Goal: Use online tool/utility: Use online tool/utility

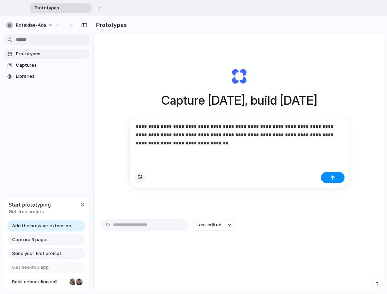
click at [138, 178] on div "button" at bounding box center [140, 178] width 5 height 4
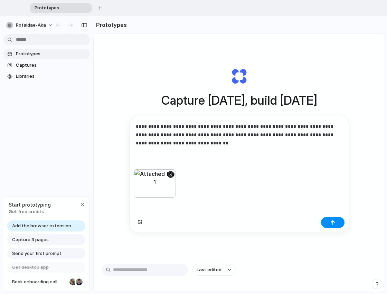
click at [327, 227] on button "button" at bounding box center [333, 222] width 24 height 11
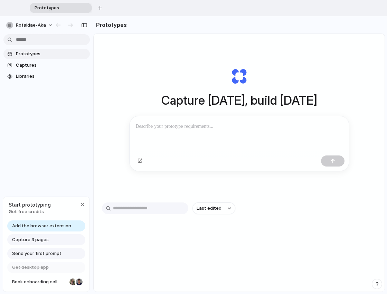
scroll to position [12, 0]
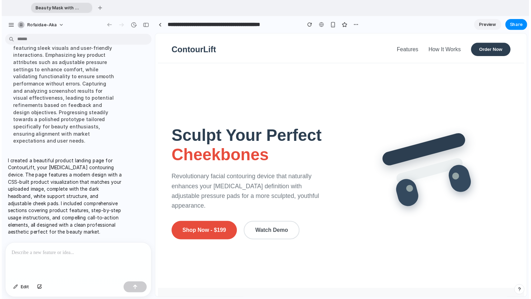
scroll to position [289, 0]
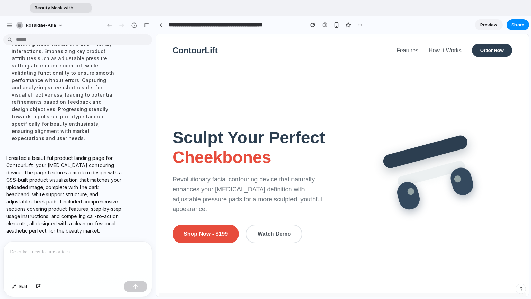
drag, startPoint x: 422, startPoint y: 203, endPoint x: 378, endPoint y: 184, distance: 47.4
click at [379, 185] on div at bounding box center [432, 178] width 127 height 127
drag, startPoint x: 416, startPoint y: 189, endPoint x: 391, endPoint y: 196, distance: 25.7
click at [387, 192] on div at bounding box center [432, 178] width 127 height 127
click at [387, 196] on div at bounding box center [432, 178] width 127 height 127
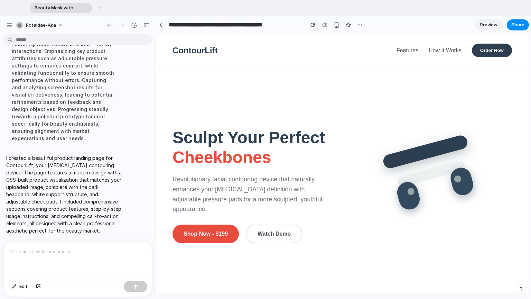
click at [265, 235] on button "Watch Demo" at bounding box center [274, 233] width 57 height 19
click at [271, 231] on button "Watch Demo" at bounding box center [274, 233] width 57 height 19
click at [200, 47] on div "ContourLift" at bounding box center [195, 51] width 45 height 10
click at [387, 53] on link "Features" at bounding box center [408, 50] width 22 height 6
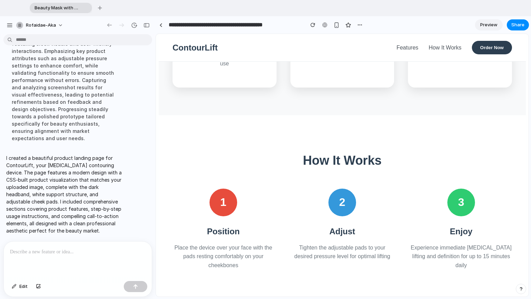
scroll to position [362, 0]
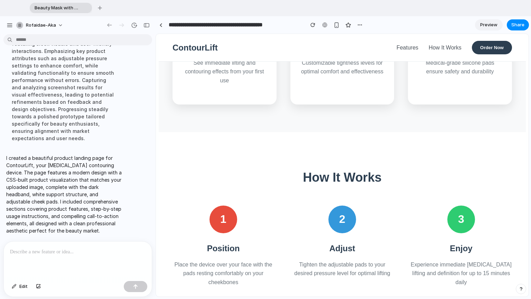
click at [387, 45] on link "How It Works" at bounding box center [445, 48] width 33 height 6
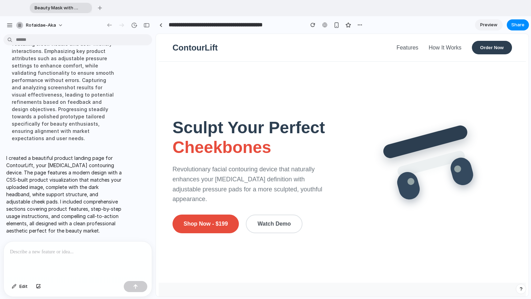
scroll to position [1, 0]
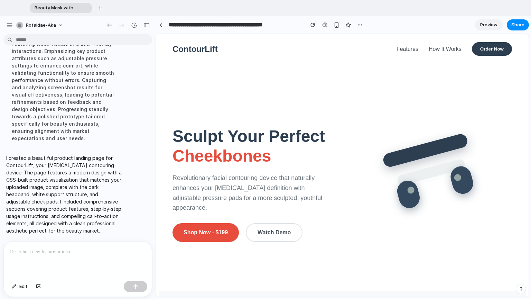
click at [387, 49] on link "Features" at bounding box center [408, 49] width 22 height 6
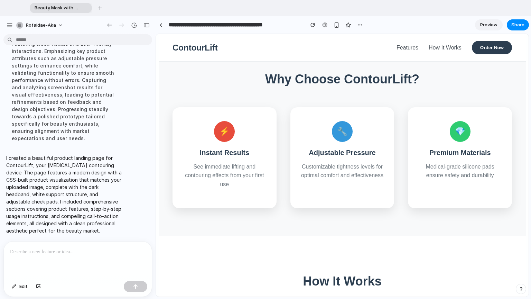
click at [387, 45] on link "How It Works" at bounding box center [445, 48] width 33 height 6
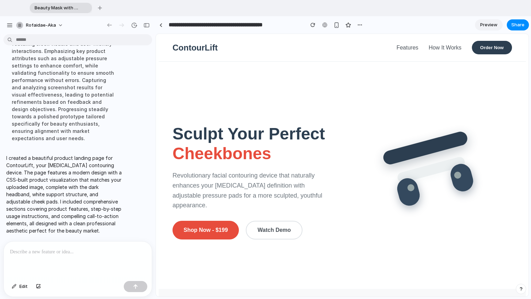
scroll to position [0, 0]
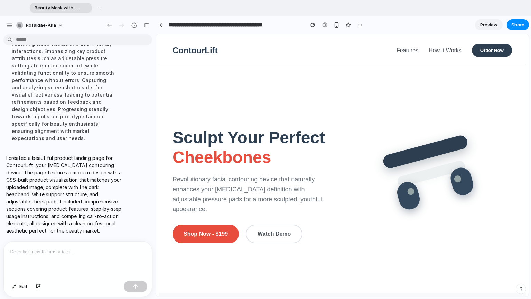
click at [37, 253] on p at bounding box center [78, 252] width 136 height 8
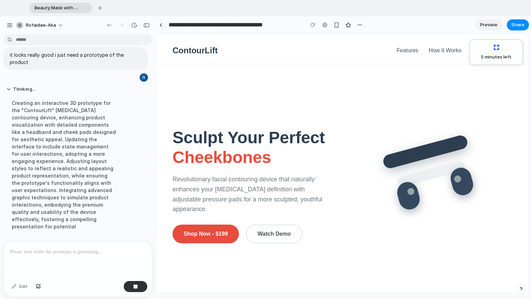
scroll to position [382, 0]
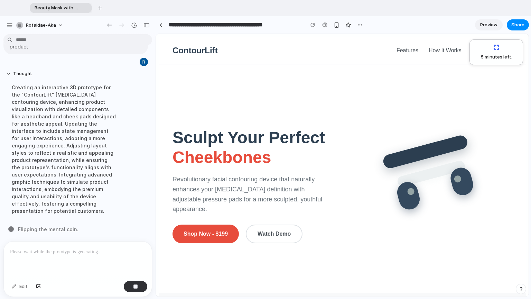
click at [190, 53] on div "ContourLift" at bounding box center [195, 51] width 45 height 10
click at [266, 24] on input "**********" at bounding box center [234, 25] width 135 height 12
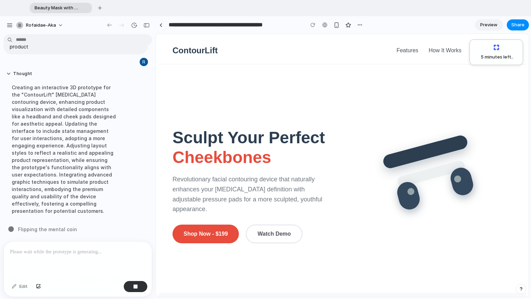
click at [264, 102] on div "Sculpt Your Perfect Cheekbones Revolutionary facial contouring device that natu…" at bounding box center [343, 178] width 340 height 173
click at [326, 26] on div at bounding box center [324, 25] width 10 height 10
click at [324, 25] on div at bounding box center [324, 25] width 10 height 10
click at [349, 26] on div "button" at bounding box center [348, 25] width 6 height 6
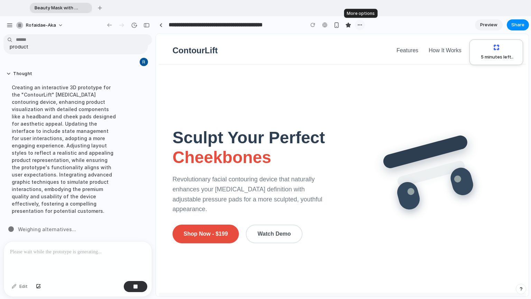
click at [357, 26] on button "button" at bounding box center [360, 25] width 10 height 10
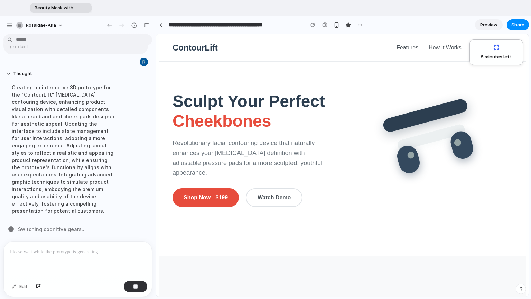
click at [387, 29] on link "Preview" at bounding box center [489, 24] width 28 height 11
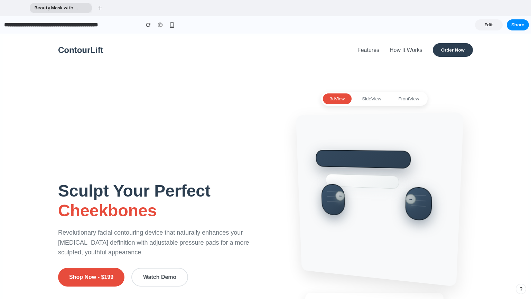
drag, startPoint x: 343, startPoint y: 209, endPoint x: 314, endPoint y: 210, distance: 28.7
click at [314, 210] on div at bounding box center [378, 199] width 139 height 143
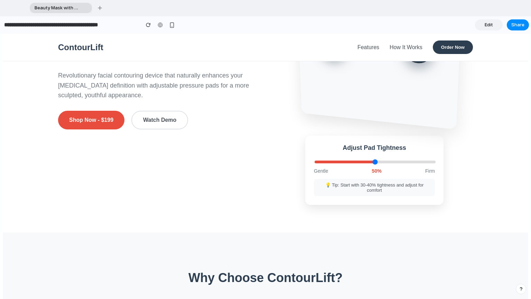
scroll to position [104, 0]
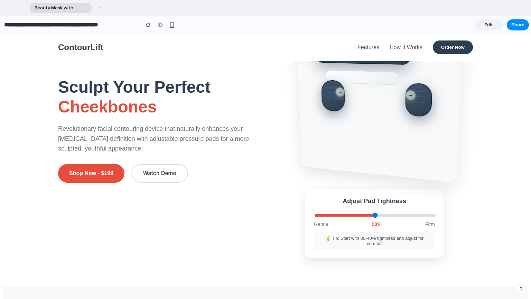
drag, startPoint x: 341, startPoint y: 128, endPoint x: 322, endPoint y: 174, distance: 49.8
click at [332, 137] on div at bounding box center [378, 95] width 139 height 143
drag, startPoint x: 369, startPoint y: 220, endPoint x: 402, endPoint y: 207, distance: 35.2
click at [387, 214] on input "range" at bounding box center [375, 215] width 121 height 3
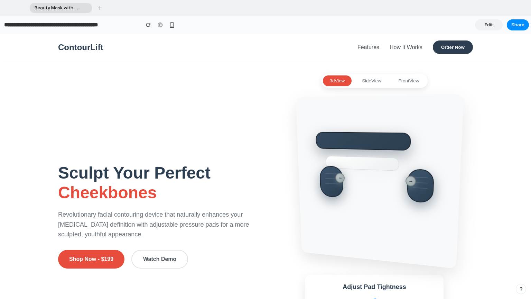
scroll to position [0, 0]
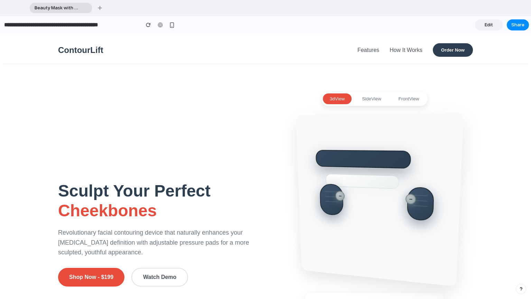
click at [361, 95] on button "side View" at bounding box center [371, 98] width 33 height 11
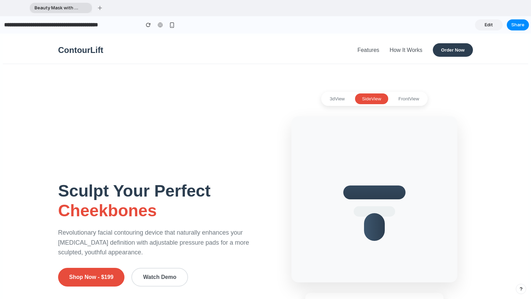
click at [387, 98] on button "front View" at bounding box center [409, 98] width 35 height 11
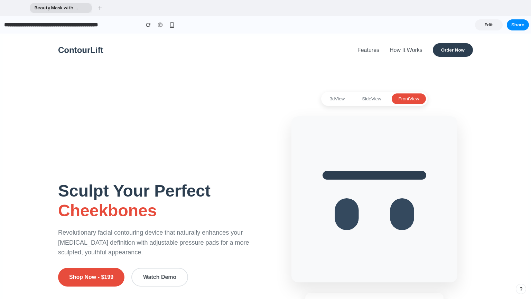
click at [373, 100] on button "side View" at bounding box center [371, 98] width 33 height 11
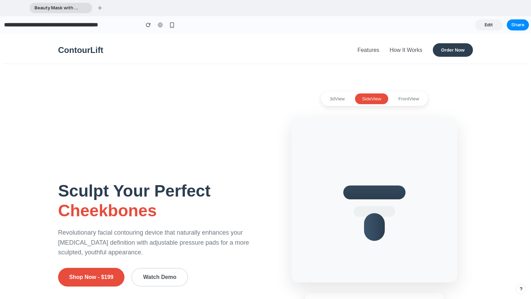
click at [337, 99] on button "3d View" at bounding box center [337, 98] width 29 height 11
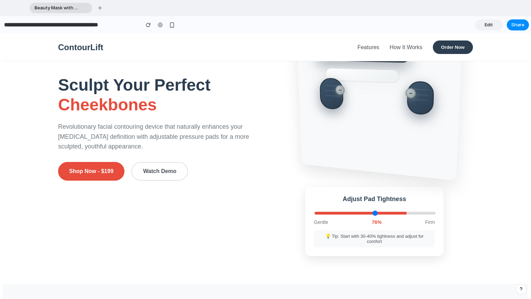
scroll to position [104, 0]
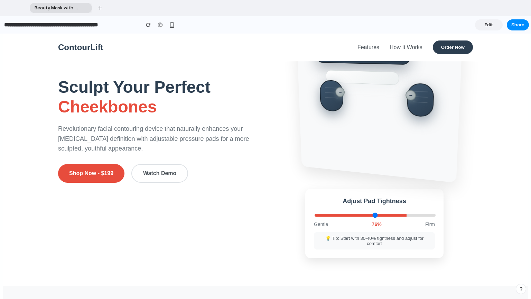
click at [387, 22] on span "Edit" at bounding box center [489, 24] width 8 height 7
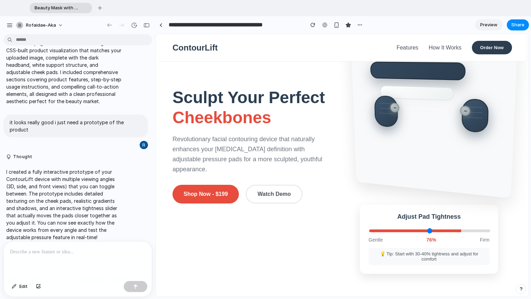
scroll to position [313, 0]
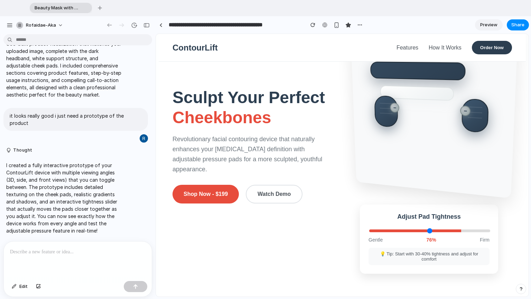
click at [380, 115] on div at bounding box center [386, 111] width 24 height 32
drag, startPoint x: 388, startPoint y: 104, endPoint x: 378, endPoint y: 137, distance: 34.7
click at [378, 137] on div at bounding box center [432, 111] width 139 height 143
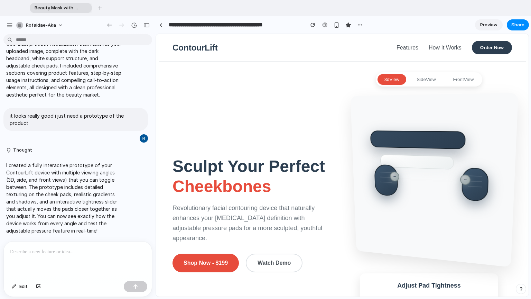
scroll to position [19, 0]
drag, startPoint x: 382, startPoint y: 201, endPoint x: 385, endPoint y: 176, distance: 25.0
click at [385, 176] on div at bounding box center [432, 180] width 139 height 143
click at [387, 176] on div at bounding box center [394, 177] width 9 height 10
click at [387, 108] on div at bounding box center [435, 180] width 168 height 174
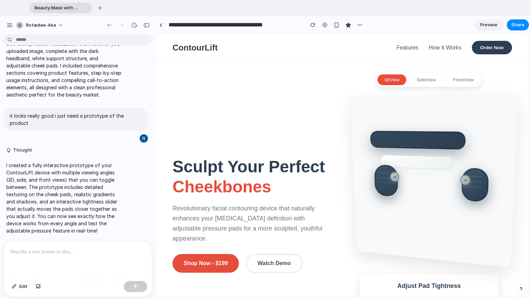
click at [387, 77] on button "side View" at bounding box center [426, 79] width 33 height 11
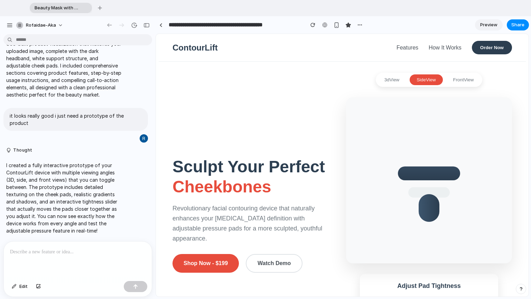
click at [387, 80] on button "front View" at bounding box center [463, 79] width 35 height 11
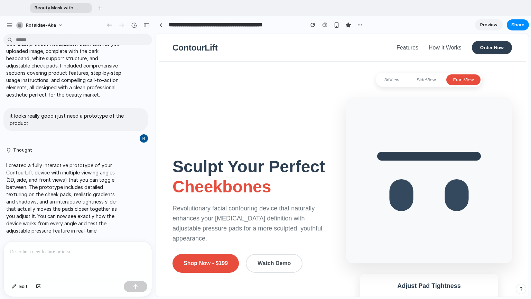
click at [385, 79] on button "3d View" at bounding box center [392, 79] width 29 height 11
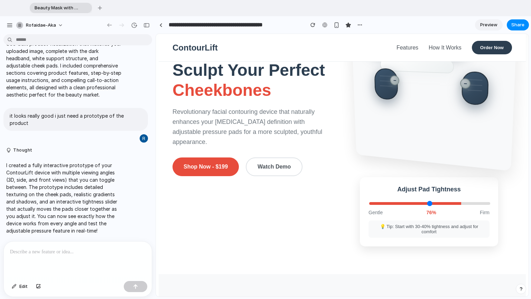
scroll to position [123, 0]
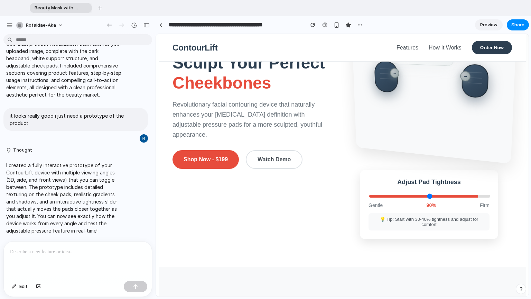
drag, startPoint x: 450, startPoint y: 197, endPoint x: 520, endPoint y: 208, distance: 71.0
type input "***"
click at [387, 197] on input "range" at bounding box center [429, 196] width 121 height 3
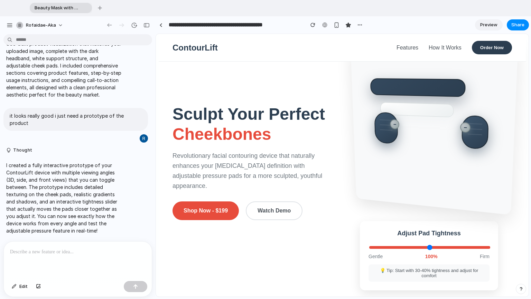
scroll to position [69, 0]
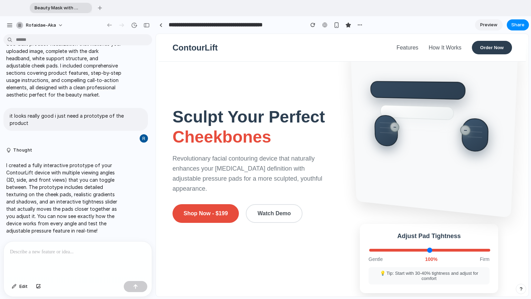
click at [101, 252] on p at bounding box center [78, 252] width 136 height 8
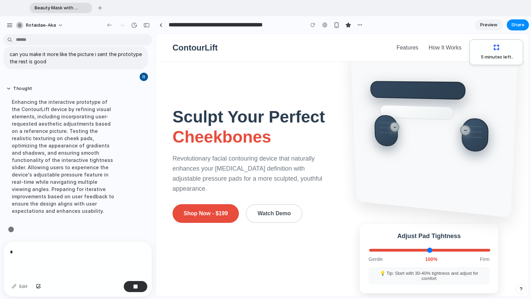
scroll to position [510, 0]
drag, startPoint x: 387, startPoint y: 132, endPoint x: 391, endPoint y: 129, distance: 5.6
click at [387, 129] on div at bounding box center [432, 130] width 139 height 143
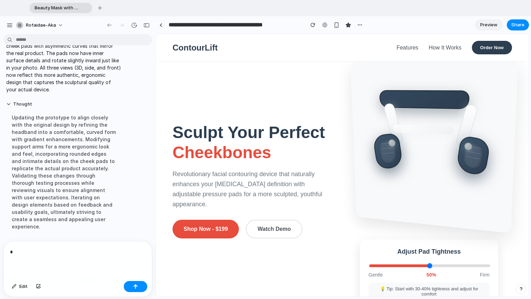
scroll to position [69, 0]
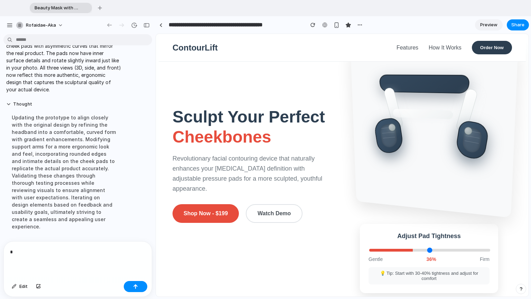
drag, startPoint x: 422, startPoint y: 254, endPoint x: 404, endPoint y: 256, distance: 17.7
click at [387, 251] on input "range" at bounding box center [429, 250] width 121 height 3
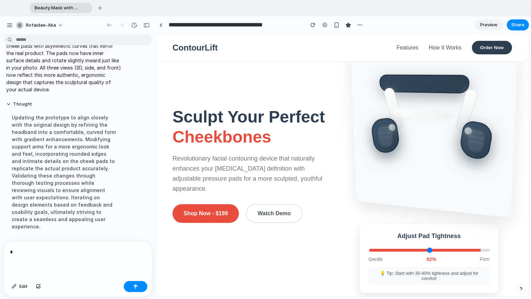
drag, startPoint x: 413, startPoint y: 255, endPoint x: 472, endPoint y: 252, distance: 59.5
click at [387, 251] on input "range" at bounding box center [429, 250] width 121 height 3
drag, startPoint x: 472, startPoint y: 252, endPoint x: 451, endPoint y: 244, distance: 22.5
click at [387, 249] on input "range" at bounding box center [429, 250] width 121 height 3
click at [97, 248] on p "*" at bounding box center [76, 252] width 133 height 8
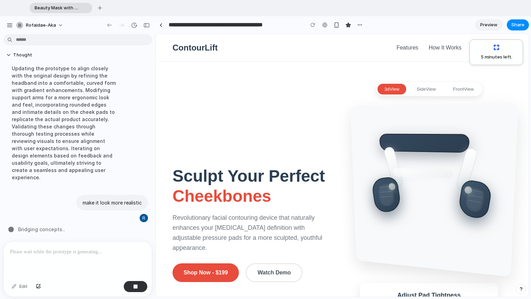
scroll to position [0, 0]
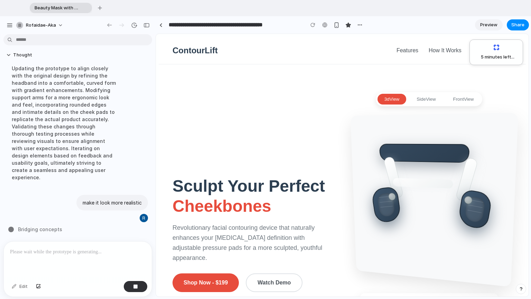
click at [387, 99] on button "side View" at bounding box center [426, 99] width 33 height 11
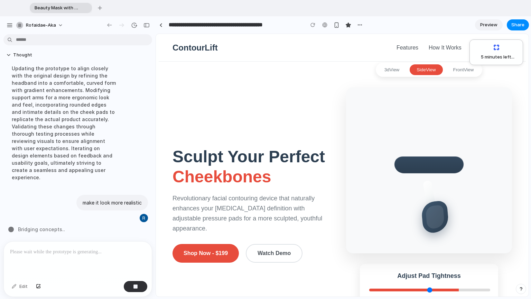
scroll to position [173, 0]
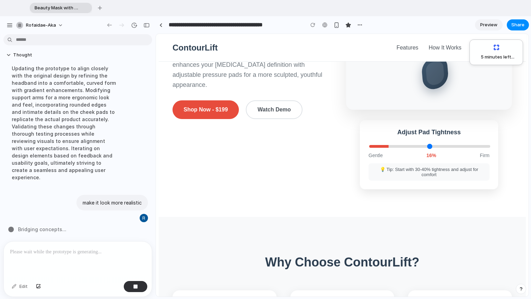
drag, startPoint x: 449, startPoint y: 150, endPoint x: 370, endPoint y: 158, distance: 80.2
click at [369, 148] on input "range" at bounding box center [429, 146] width 121 height 3
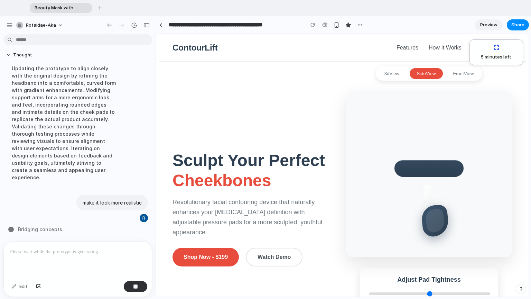
scroll to position [0, 0]
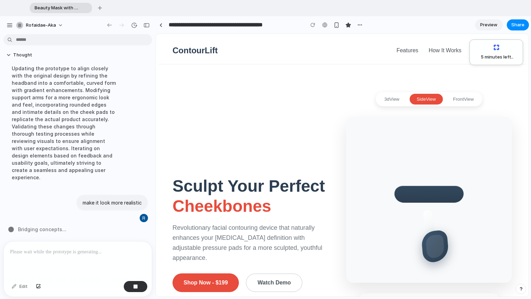
click at [387, 103] on button "front View" at bounding box center [463, 99] width 35 height 11
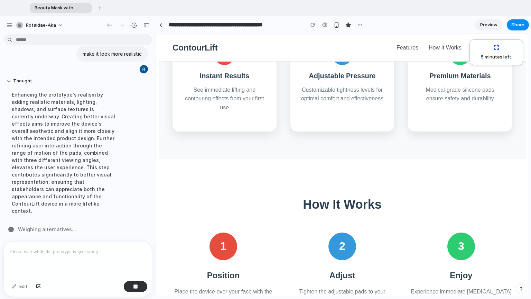
scroll to position [415, 0]
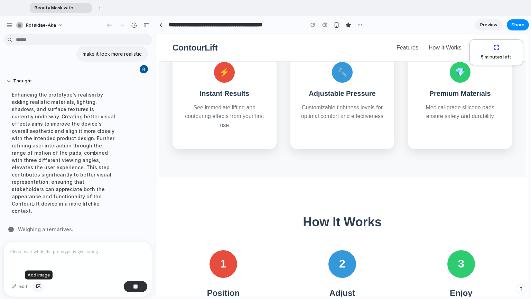
click at [38, 286] on div "button" at bounding box center [38, 286] width 5 height 4
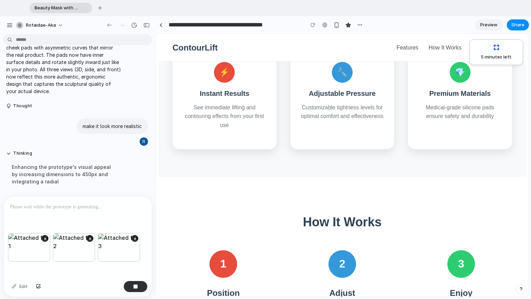
click at [32, 266] on div "× × ×" at bounding box center [78, 255] width 148 height 45
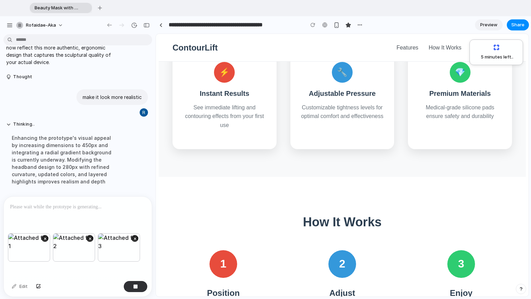
click at [33, 270] on div "× × ×" at bounding box center [78, 255] width 148 height 45
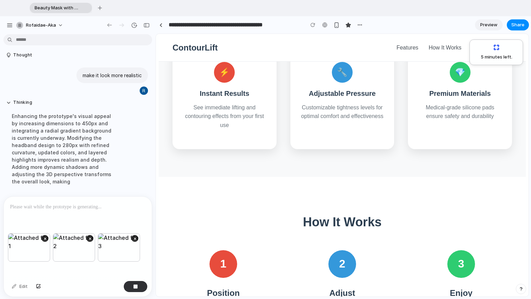
click at [44, 210] on div at bounding box center [78, 214] width 148 height 37
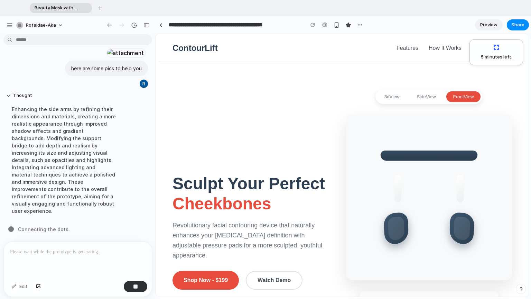
scroll to position [0, 0]
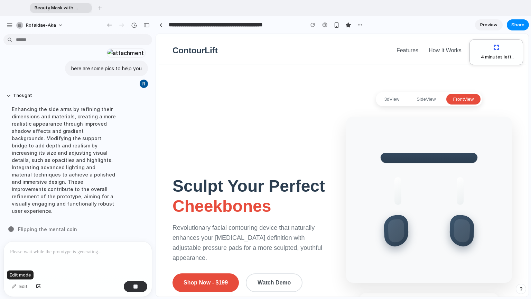
click at [17, 290] on div "Edit" at bounding box center [19, 286] width 23 height 11
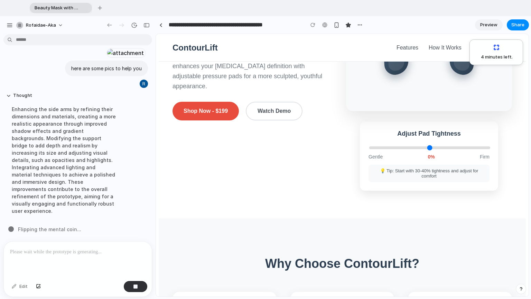
scroll to position [173, 0]
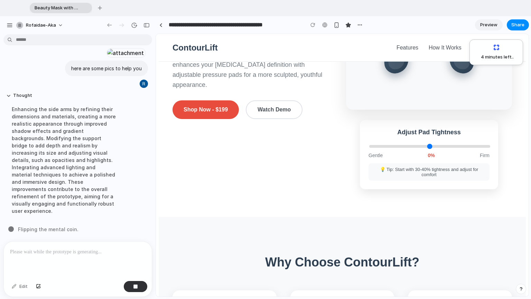
click at [216, 119] on button "Shop Now - $199" at bounding box center [206, 109] width 66 height 19
click at [277, 115] on button "Watch Demo" at bounding box center [274, 109] width 57 height 19
click at [266, 119] on button "Watch Demo" at bounding box center [274, 109] width 57 height 19
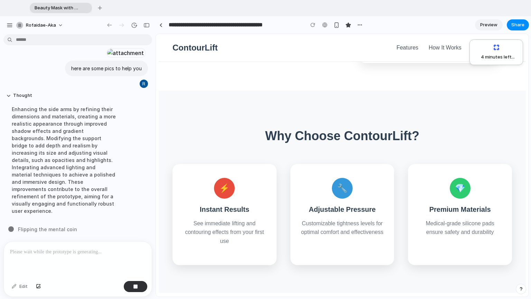
scroll to position [207, 0]
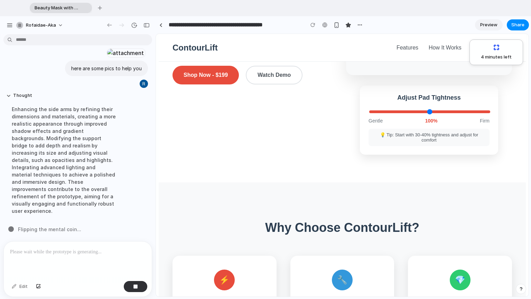
drag, startPoint x: 374, startPoint y: 117, endPoint x: 531, endPoint y: 129, distance: 157.4
type input "***"
click at [387, 113] on input "range" at bounding box center [429, 111] width 121 height 3
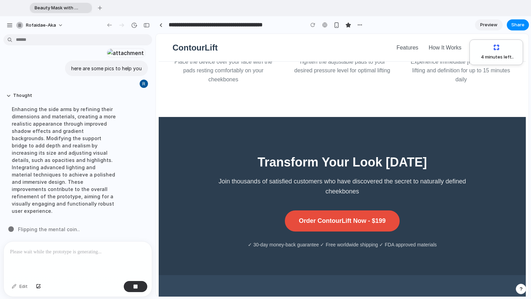
scroll to position [761, 0]
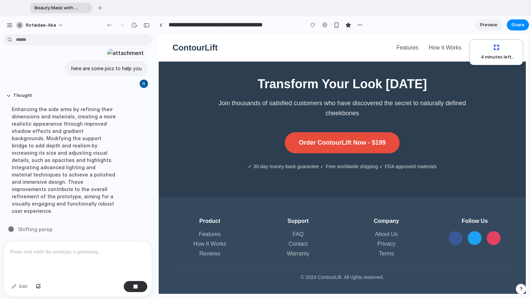
click at [329, 141] on button "Order ContourLift Now - $199" at bounding box center [342, 142] width 114 height 21
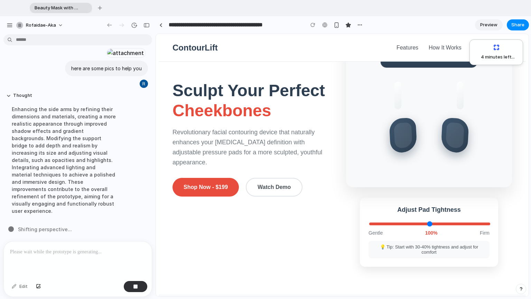
scroll to position [0, 0]
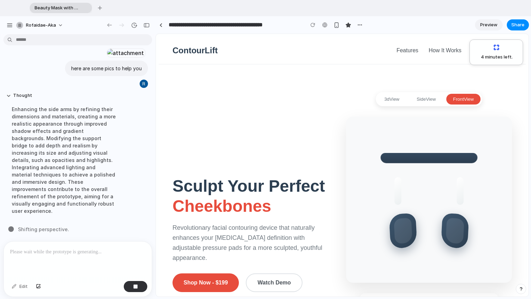
click at [211, 46] on div "ContourLift" at bounding box center [195, 51] width 45 height 10
drag, startPoint x: 210, startPoint y: 46, endPoint x: 180, endPoint y: 57, distance: 31.3
click at [180, 57] on nav "ContourLift Features How It Works Order Now" at bounding box center [343, 50] width 340 height 13
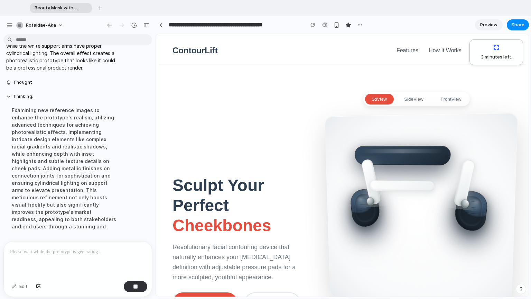
scroll to position [1434, 0]
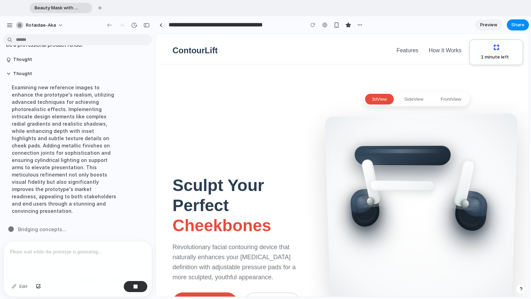
drag, startPoint x: 85, startPoint y: 283, endPoint x: 0, endPoint y: 298, distance: 86.7
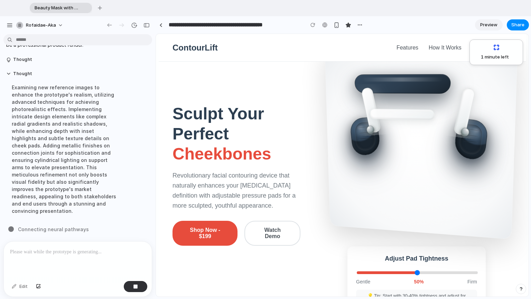
scroll to position [69, 0]
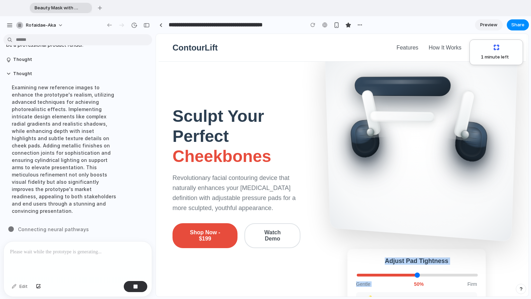
drag, startPoint x: 409, startPoint y: 282, endPoint x: 413, endPoint y: 280, distance: 4.6
click at [387, 280] on div "Adjust Pad Tightness Gentle 50 % Firm 💡 Tip: Start with 30-40% tightness and ad…" at bounding box center [416, 283] width 138 height 69
click at [387, 261] on h4 "Adjust Pad Tightness" at bounding box center [416, 260] width 121 height 7
click at [387, 276] on input "range" at bounding box center [417, 274] width 121 height 3
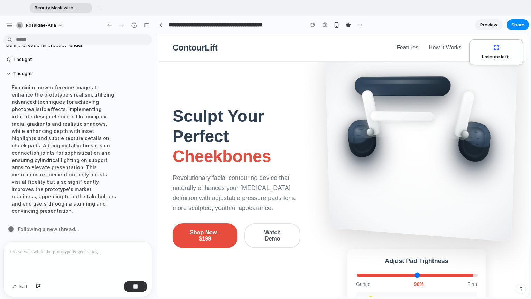
drag, startPoint x: 418, startPoint y: 278, endPoint x: 470, endPoint y: 275, distance: 51.9
type input "***"
click at [387, 275] on input "range" at bounding box center [417, 274] width 121 height 3
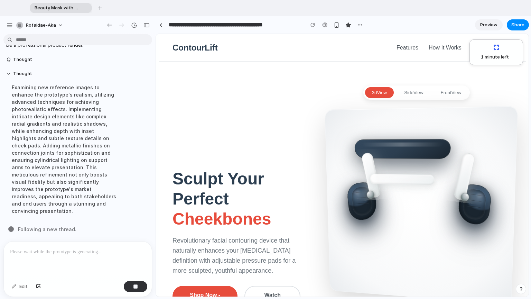
scroll to position [0, 0]
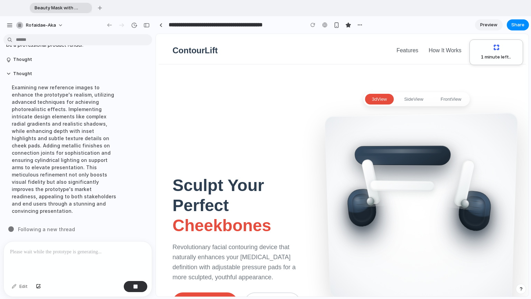
click at [387, 104] on button "side View" at bounding box center [413, 99] width 33 height 11
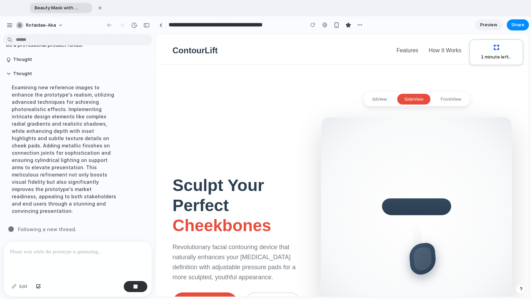
drag, startPoint x: 440, startPoint y: 231, endPoint x: 474, endPoint y: 201, distance: 45.3
click at [387, 208] on div at bounding box center [417, 212] width 156 height 156
click at [378, 94] on div "3d View side View front View" at bounding box center [416, 99] width 107 height 14
click at [375, 100] on button "3d View" at bounding box center [379, 99] width 29 height 11
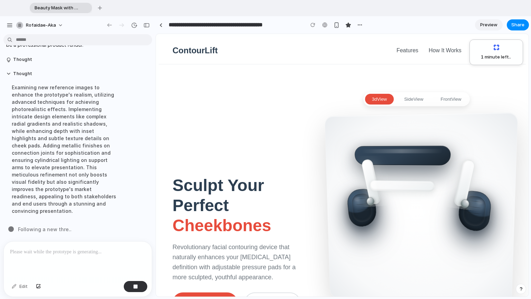
drag, startPoint x: 400, startPoint y: 202, endPoint x: 458, endPoint y: 194, distance: 57.9
click at [387, 194] on div at bounding box center [420, 212] width 157 height 160
click at [387, 93] on div "3d View side View front View" at bounding box center [416, 99] width 107 height 14
click at [387, 101] on button "front View" at bounding box center [451, 99] width 35 height 11
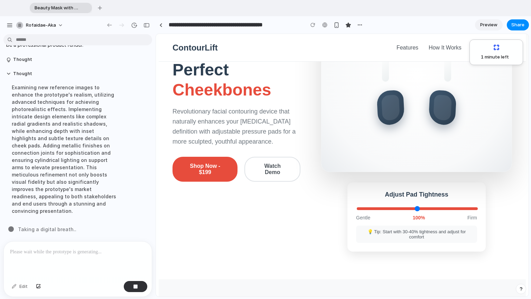
scroll to position [138, 0]
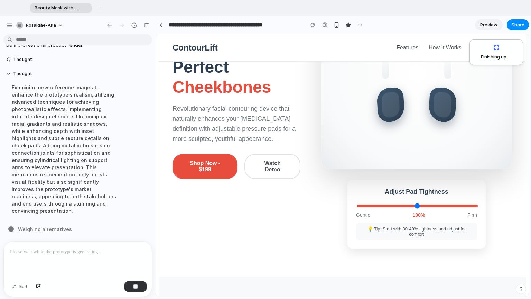
click at [264, 185] on div "Sculpt Your Perfect Cheekbones Revolutionary facial contouring device that natu…" at bounding box center [343, 101] width 340 height 295
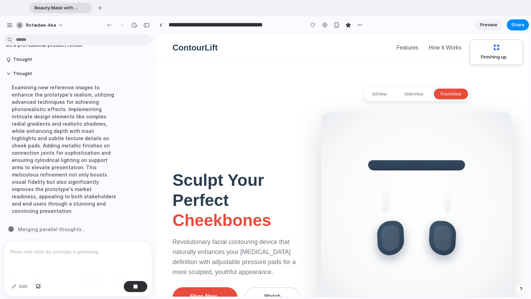
scroll to position [0, 0]
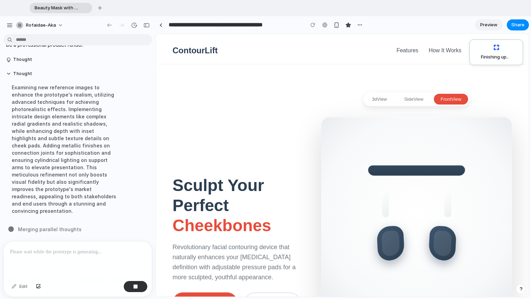
click at [387, 94] on div "3d View side View front View" at bounding box center [416, 99] width 107 height 14
click at [387, 105] on div "3d View side View front View" at bounding box center [416, 99] width 107 height 14
click at [387, 89] on section "Sculpt Your Perfect Cheekbones Revolutionary facial contouring device that natu…" at bounding box center [342, 239] width 367 height 350
click at [387, 95] on button "side View" at bounding box center [413, 99] width 33 height 11
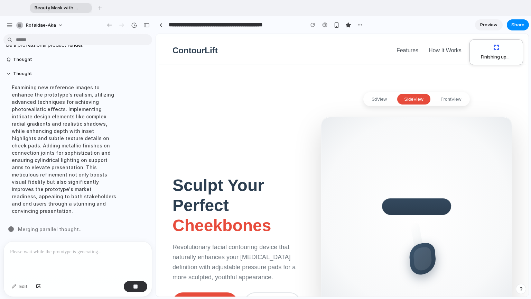
click at [373, 95] on button "3d View" at bounding box center [379, 99] width 29 height 11
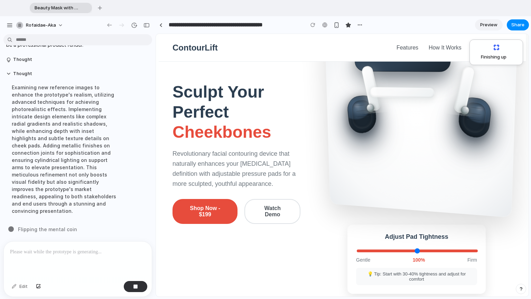
scroll to position [104, 0]
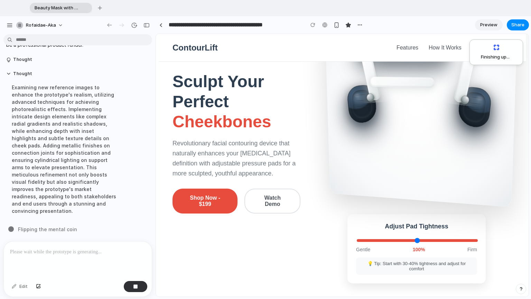
click at [83, 253] on div at bounding box center [78, 259] width 148 height 37
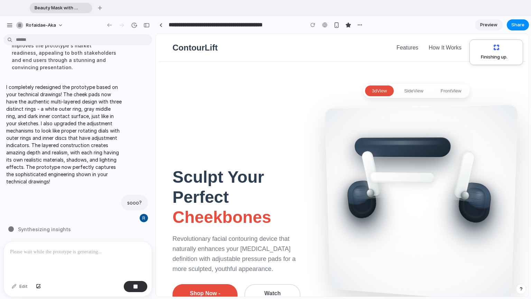
scroll to position [0, 0]
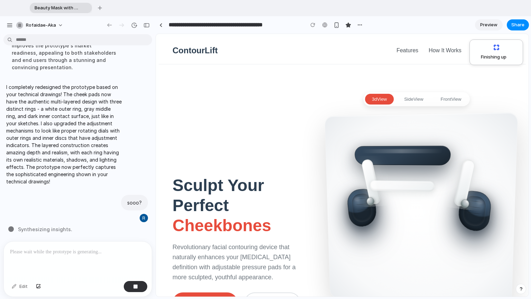
click at [387, 98] on button "side View" at bounding box center [413, 99] width 33 height 11
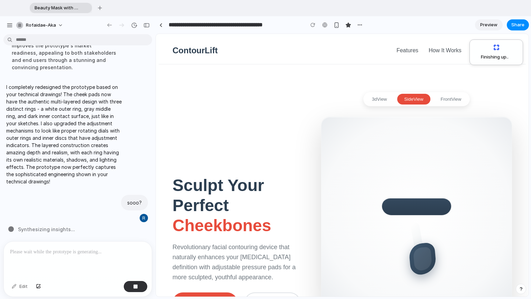
click at [387, 96] on button "front View" at bounding box center [451, 99] width 35 height 11
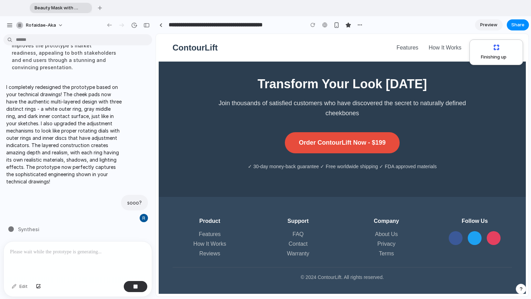
scroll to position [786, 0]
click at [142, 287] on button "button" at bounding box center [136, 286] width 24 height 11
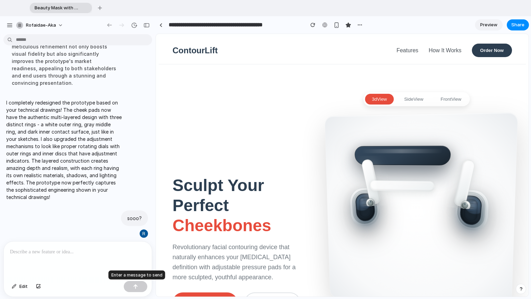
scroll to position [0, 0]
click at [50, 250] on p at bounding box center [76, 252] width 133 height 8
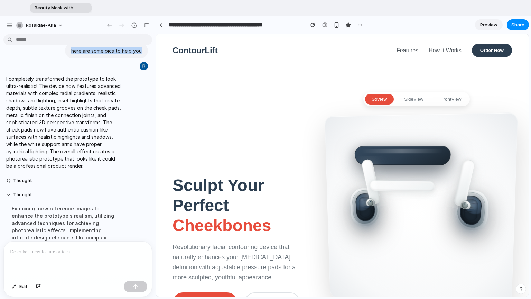
scroll to position [559, 0]
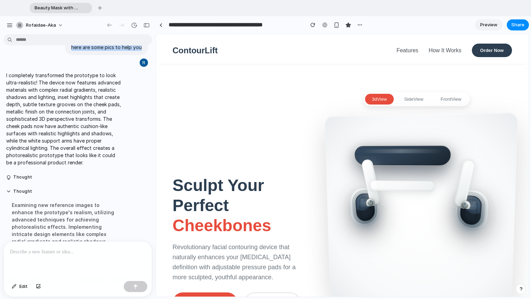
drag, startPoint x: 143, startPoint y: 186, endPoint x: 80, endPoint y: 154, distance: 70.7
copy div "make it look more realistic Thought here are some pics to help you"
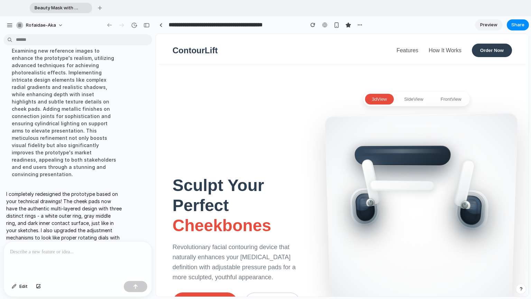
scroll to position [732, 0]
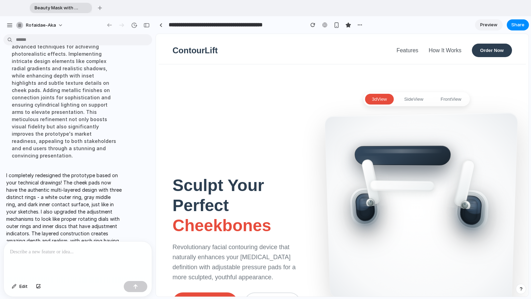
drag, startPoint x: 82, startPoint y: 256, endPoint x: 86, endPoint y: 253, distance: 5.2
click at [83, 254] on div at bounding box center [78, 259] width 148 height 37
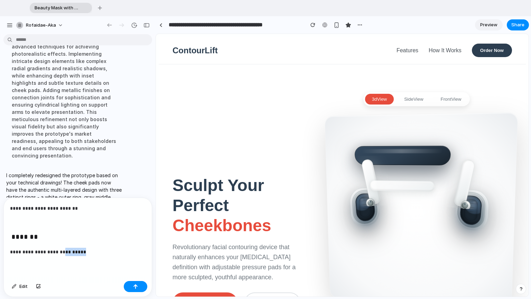
drag, startPoint x: 92, startPoint y: 253, endPoint x: 61, endPoint y: 247, distance: 32.1
click at [61, 247] on div "**********" at bounding box center [78, 238] width 148 height 80
click at [43, 232] on h3 "*******" at bounding box center [77, 237] width 133 height 11
drag, startPoint x: 41, startPoint y: 232, endPoint x: 20, endPoint y: 235, distance: 21.6
click at [0, 241] on div "**********" at bounding box center [75, 246] width 151 height 99
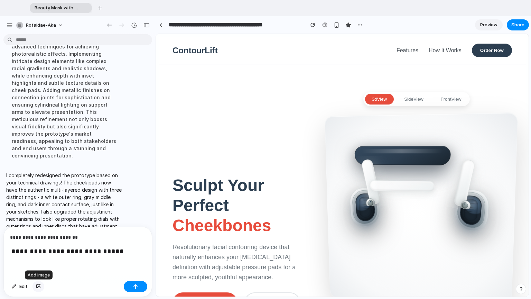
click at [39, 289] on button "button" at bounding box center [39, 286] width 12 height 11
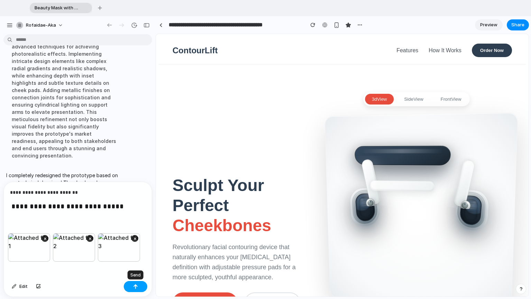
click at [134, 286] on div "button" at bounding box center [135, 286] width 5 height 5
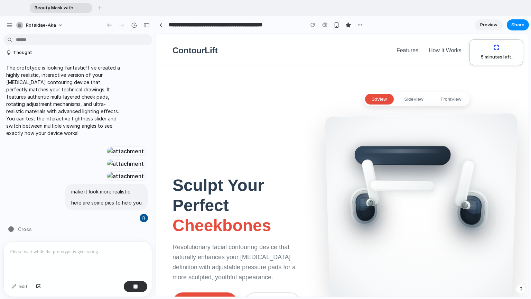
scroll to position [2326, 0]
click at [368, 203] on div at bounding box center [371, 203] width 6 height 6
click at [387, 88] on section "Sculpt Your Perfect Cheekbones Revolutionary facial contouring device that natu…" at bounding box center [342, 239] width 367 height 350
drag, startPoint x: 392, startPoint y: 108, endPoint x: 411, endPoint y: 96, distance: 22.5
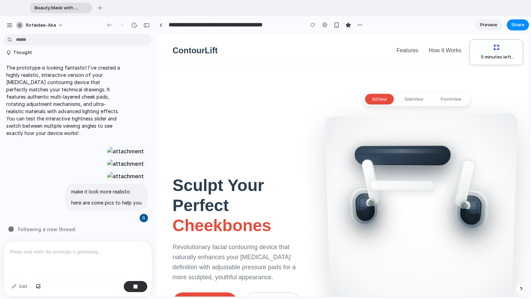
click at [387, 102] on div "3d View side View front View Adjust Pad Tightness Gentle 50 % Firm 💡 Tip: Start…" at bounding box center [416, 239] width 191 height 295
click at [387, 96] on button "side View" at bounding box center [413, 99] width 33 height 11
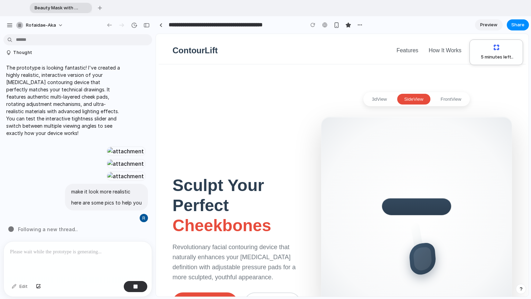
click at [387, 83] on section "Sculpt Your Perfect Cheekbones Revolutionary facial contouring device that natu…" at bounding box center [342, 239] width 367 height 350
click at [387, 98] on button "front View" at bounding box center [451, 99] width 35 height 11
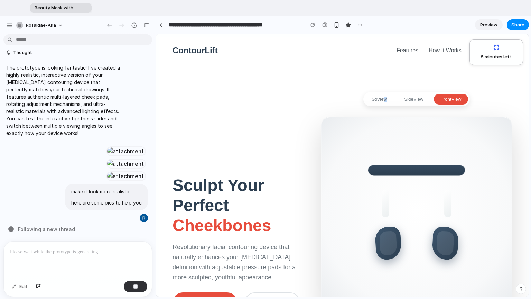
click at [375, 104] on div "3d View side View front View" at bounding box center [416, 99] width 107 height 14
click at [375, 104] on button "3d View" at bounding box center [379, 99] width 29 height 11
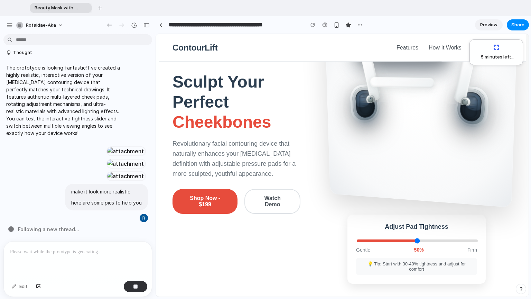
scroll to position [104, 0]
drag, startPoint x: 419, startPoint y: 241, endPoint x: 437, endPoint y: 238, distance: 18.2
click at [387, 238] on div "Adjust Pad Tightness Gentle 50 % Firm 💡 Tip: Start with 30-40% tightness and ad…" at bounding box center [416, 248] width 138 height 69
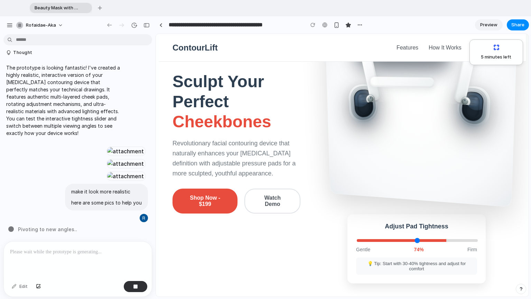
drag, startPoint x: 415, startPoint y: 244, endPoint x: 446, endPoint y: 244, distance: 31.1
click at [387, 242] on input "range" at bounding box center [417, 240] width 121 height 3
drag, startPoint x: 446, startPoint y: 244, endPoint x: 497, endPoint y: 214, distance: 58.8
type input "***"
click at [387, 239] on input "range" at bounding box center [417, 240] width 121 height 3
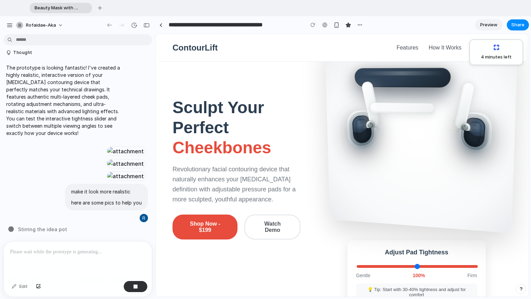
scroll to position [0, 0]
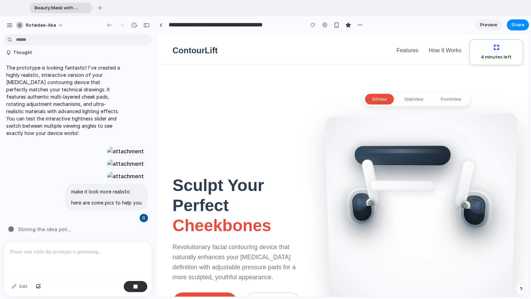
click at [387, 99] on button "side View" at bounding box center [413, 99] width 33 height 11
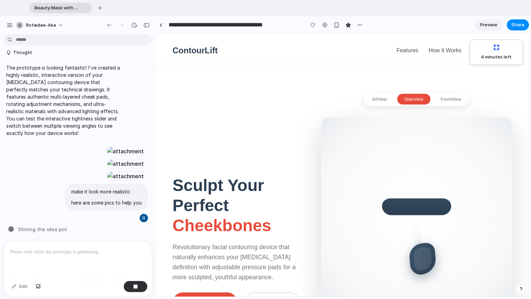
click at [387, 102] on div "3d View side View front View" at bounding box center [416, 99] width 107 height 14
click at [387, 98] on button "side View" at bounding box center [413, 99] width 33 height 11
click at [380, 98] on button "3d View" at bounding box center [379, 99] width 29 height 11
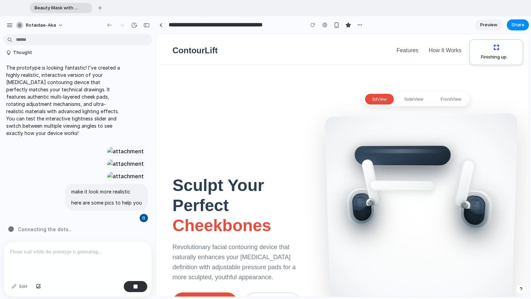
drag, startPoint x: 422, startPoint y: 187, endPoint x: 451, endPoint y: 188, distance: 29.4
click at [387, 193] on div at bounding box center [420, 212] width 157 height 160
click at [387, 180] on div at bounding box center [420, 212] width 157 height 160
click at [387, 57] on span "Finishing up .." at bounding box center [492, 57] width 33 height 7
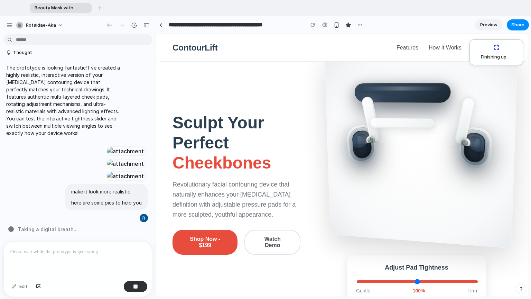
scroll to position [61, 0]
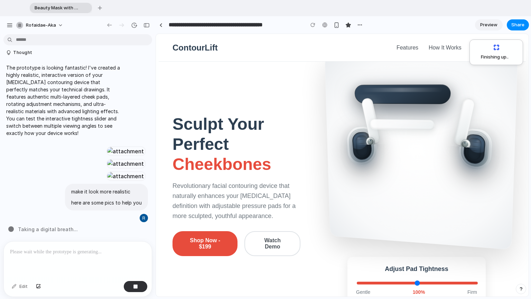
click at [90, 250] on p at bounding box center [76, 252] width 133 height 8
click at [134, 289] on button "button" at bounding box center [136, 286] width 24 height 11
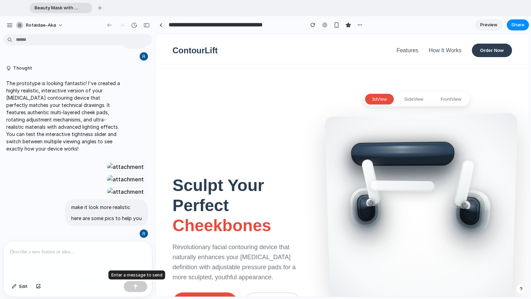
scroll to position [0, 0]
click at [113, 251] on p at bounding box center [76, 252] width 133 height 8
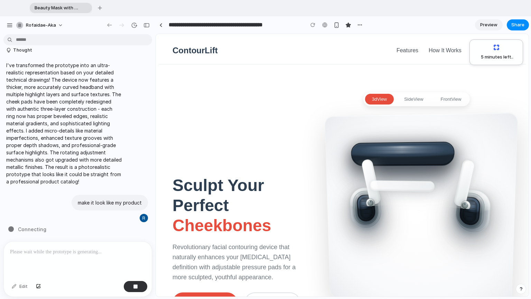
scroll to position [2513, 0]
click at [118, 80] on p "I've transformed the prototype into an ultra-realistic representation based on …" at bounding box center [63, 123] width 115 height 123
